Goal: Task Accomplishment & Management: Manage account settings

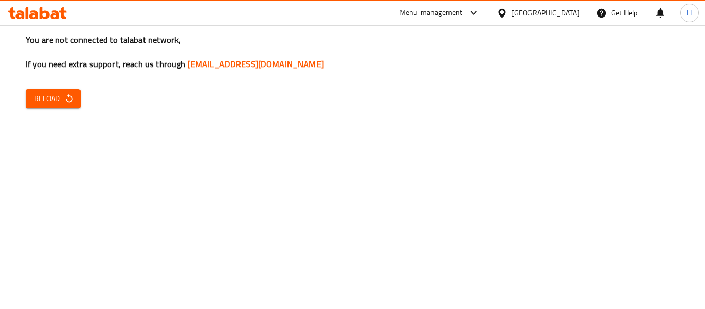
click at [50, 100] on span "Reload" at bounding box center [53, 98] width 38 height 13
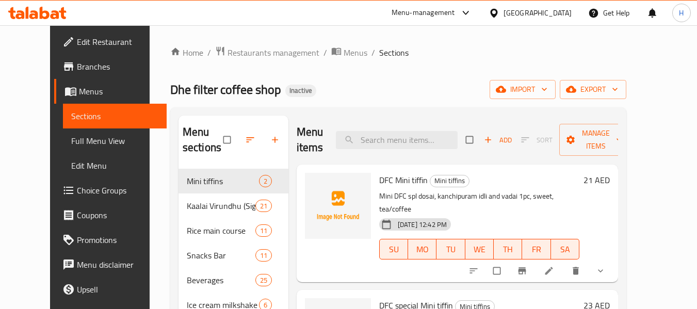
click at [79, 87] on span "Menus" at bounding box center [118, 91] width 79 height 12
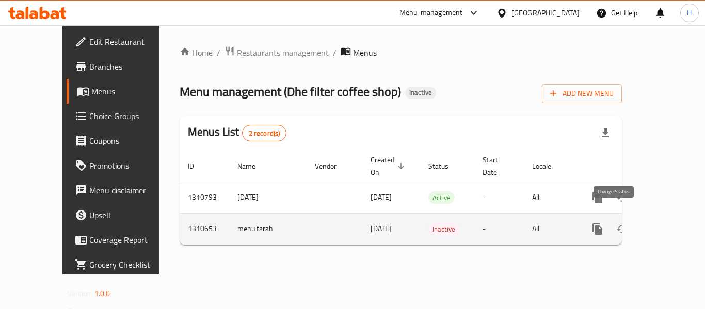
click at [616, 223] on icon "enhanced table" at bounding box center [622, 229] width 12 height 12
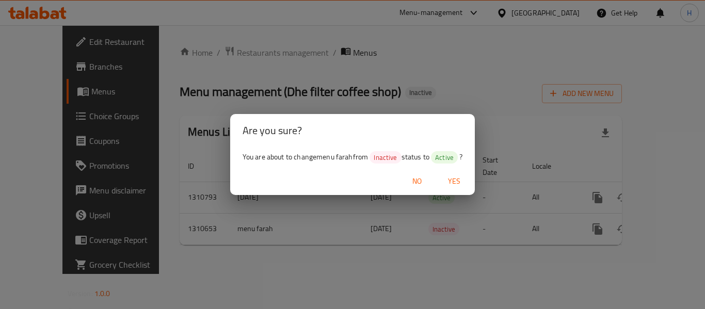
click at [443, 177] on button "Yes" at bounding box center [454, 181] width 33 height 19
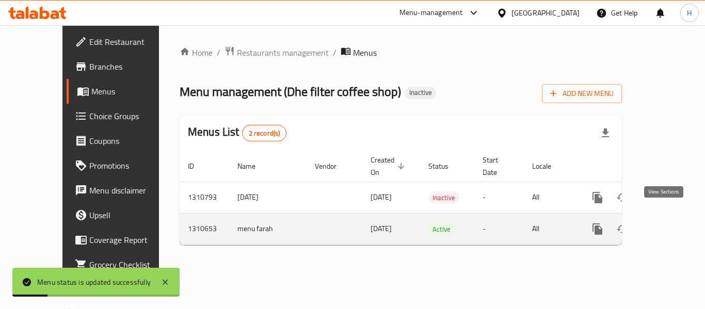
click at [666, 223] on icon "enhanced table" at bounding box center [672, 229] width 12 height 12
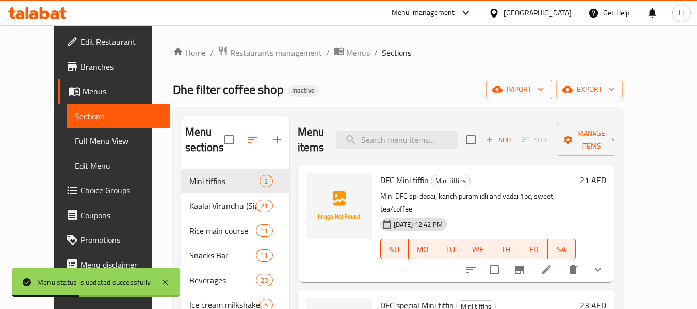
click at [75, 139] on span "Full Menu View" at bounding box center [118, 141] width 87 height 12
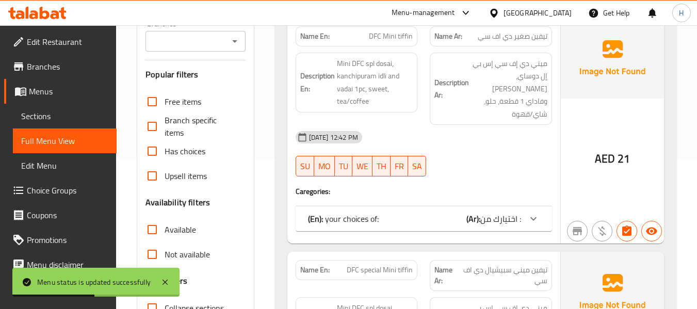
scroll to position [155, 0]
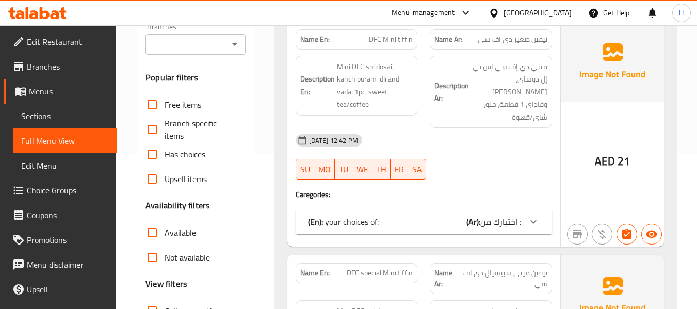
click at [460, 216] on div "(En): your choices of: (Ar): اختيارك من :" at bounding box center [414, 222] width 213 height 12
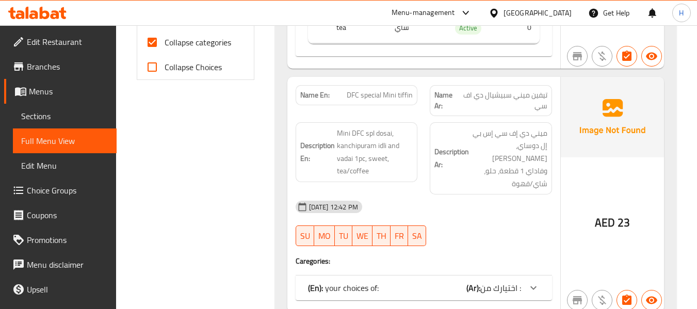
scroll to position [465, 0]
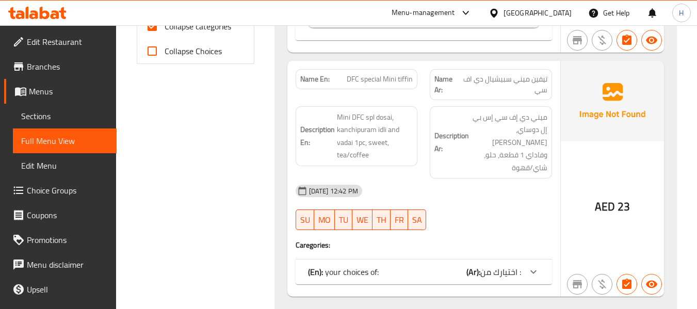
click at [454, 260] on div "(En): your choices of: (Ar): اختيارك من :" at bounding box center [424, 272] width 257 height 25
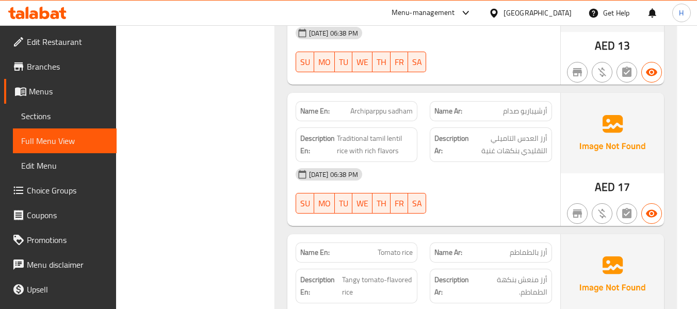
scroll to position [376, 0]
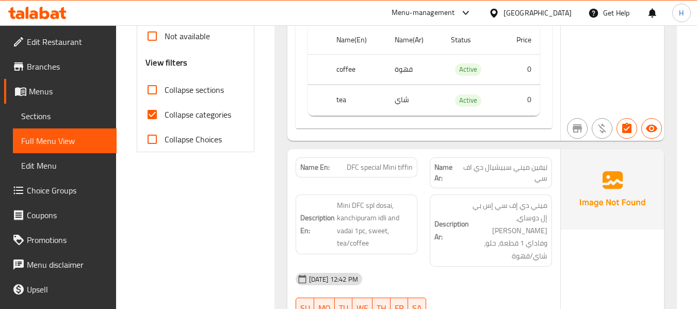
click at [61, 120] on span "Sections" at bounding box center [64, 116] width 87 height 12
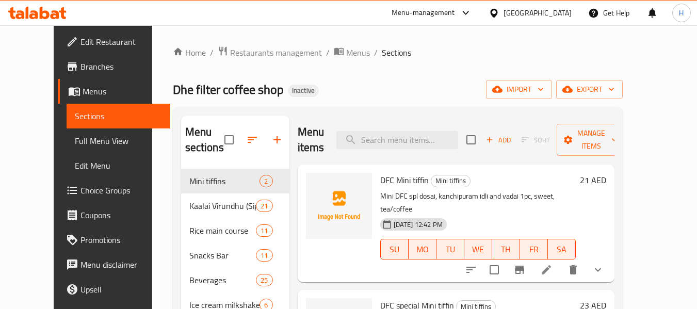
click at [218, 144] on input "checkbox" at bounding box center [229, 140] width 22 height 22
checkbox input "true"
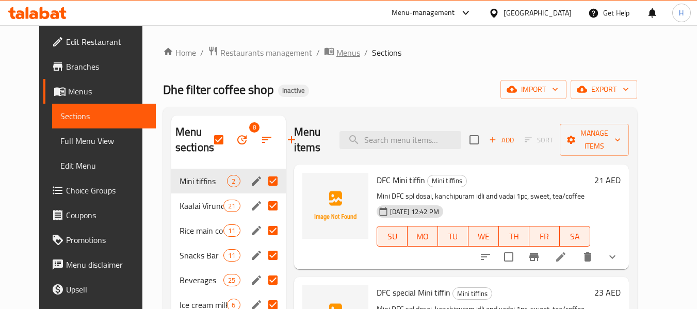
click at [337, 46] on span "Menus" at bounding box center [349, 52] width 24 height 12
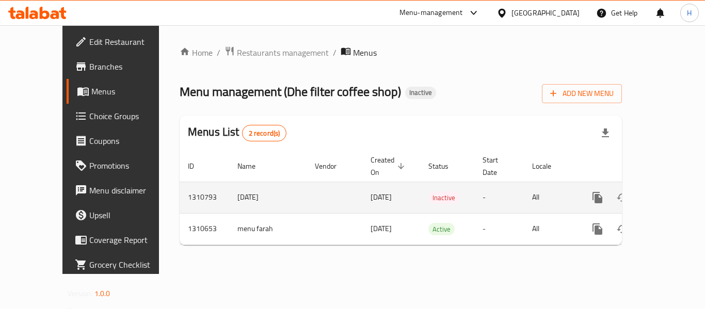
click at [666, 191] on icon "enhanced table" at bounding box center [672, 197] width 12 height 12
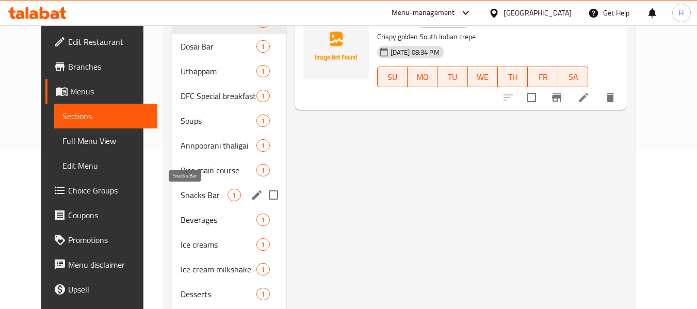
scroll to position [206, 0]
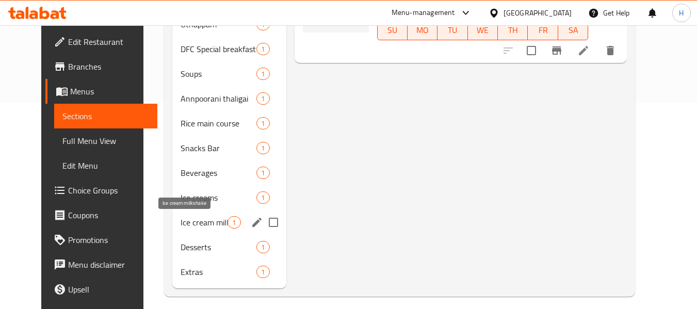
click at [195, 220] on span "Ice cream milkshake" at bounding box center [204, 222] width 47 height 12
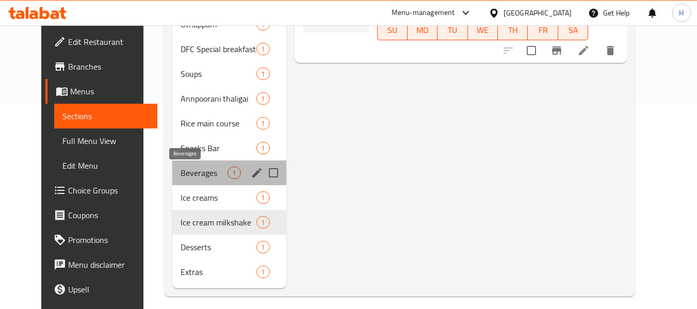
click at [187, 177] on span "Beverages" at bounding box center [204, 173] width 47 height 12
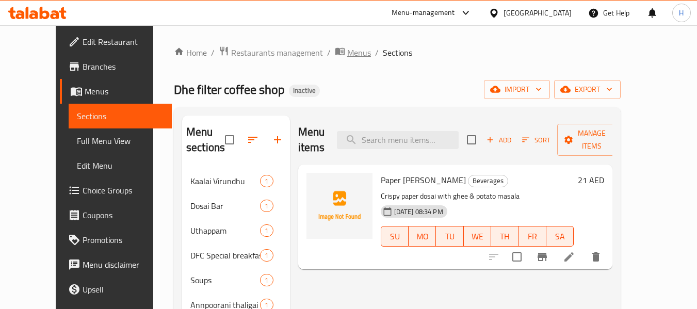
click at [347, 54] on span "Menus" at bounding box center [359, 52] width 24 height 12
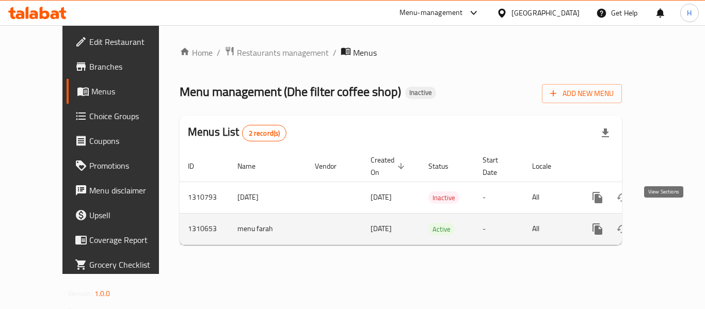
click at [671, 219] on link "enhanced table" at bounding box center [672, 229] width 25 height 25
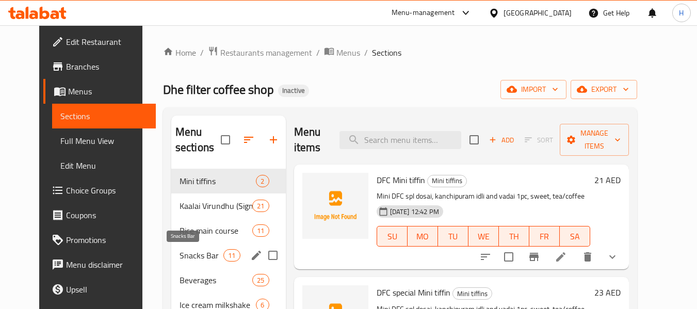
scroll to position [103, 0]
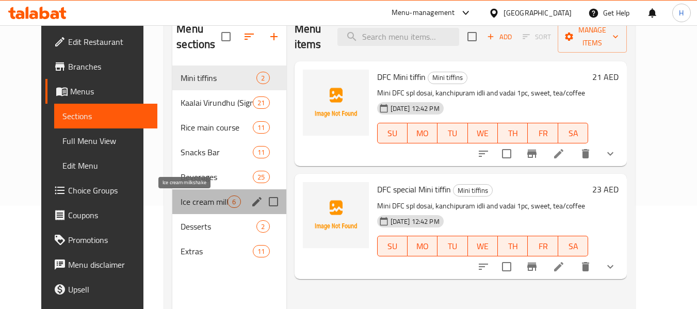
click at [209, 204] on span "Ice cream milkshake" at bounding box center [204, 202] width 47 height 12
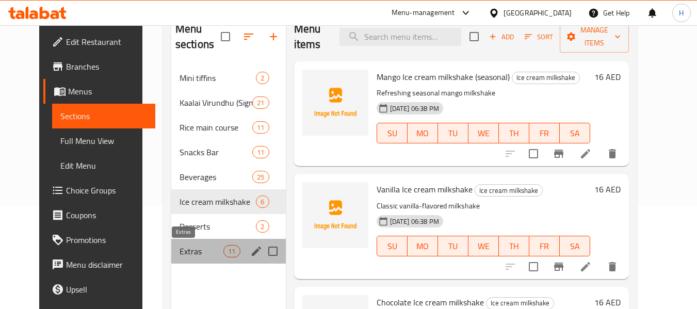
click at [180, 256] on span "Extras" at bounding box center [202, 251] width 44 height 12
